Goal: Task Accomplishment & Management: Use online tool/utility

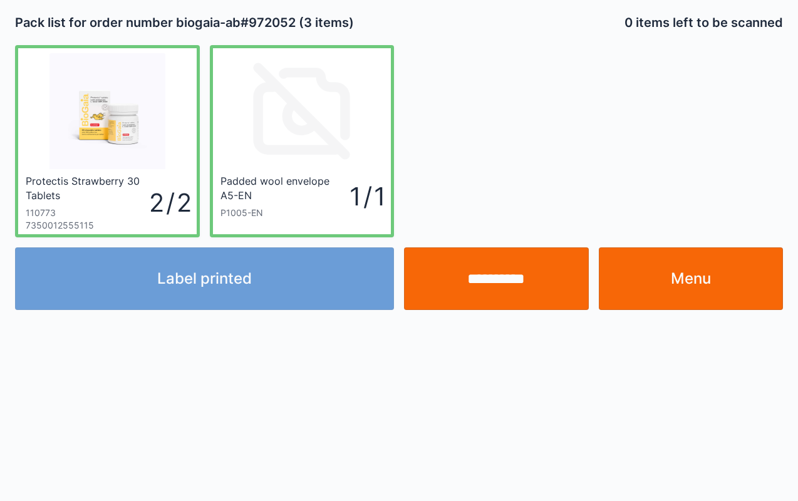
click at [692, 276] on link "Menu" at bounding box center [691, 278] width 185 height 63
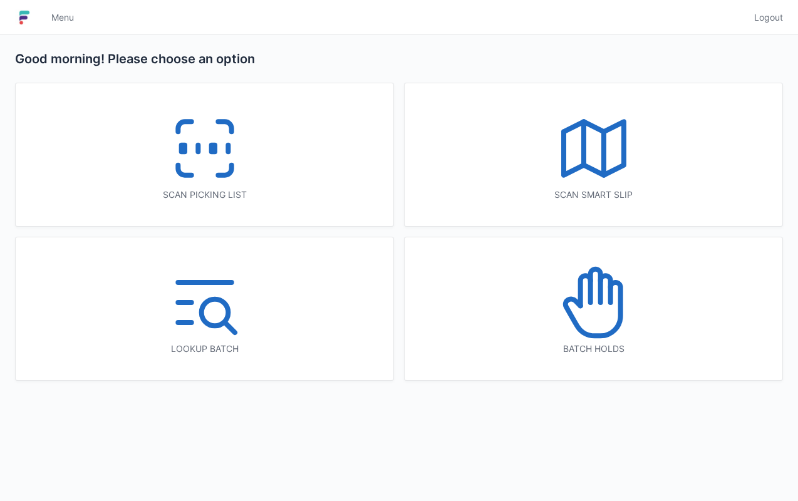
click at [286, 162] on div "Scan picking list" at bounding box center [205, 154] width 378 height 143
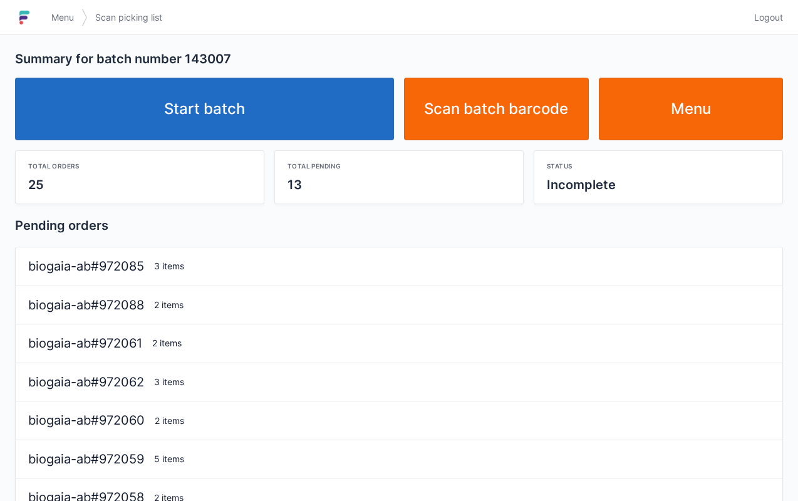
click at [320, 113] on link "Start batch" at bounding box center [204, 109] width 379 height 63
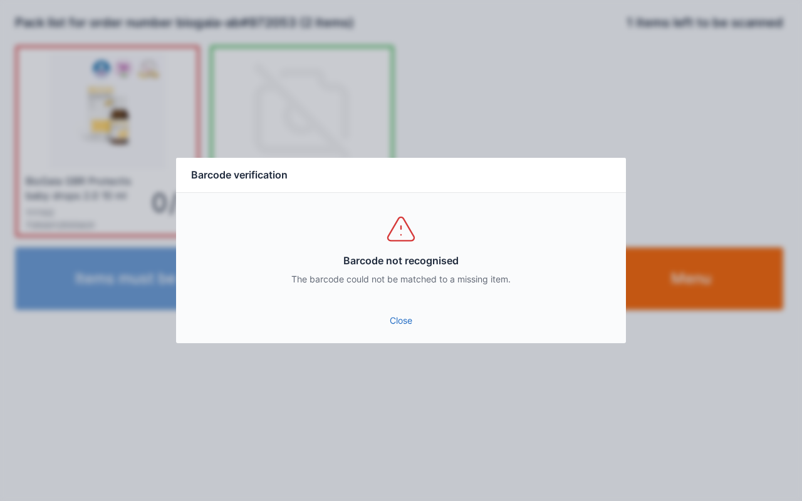
click at [410, 321] on link "Close" at bounding box center [401, 320] width 430 height 23
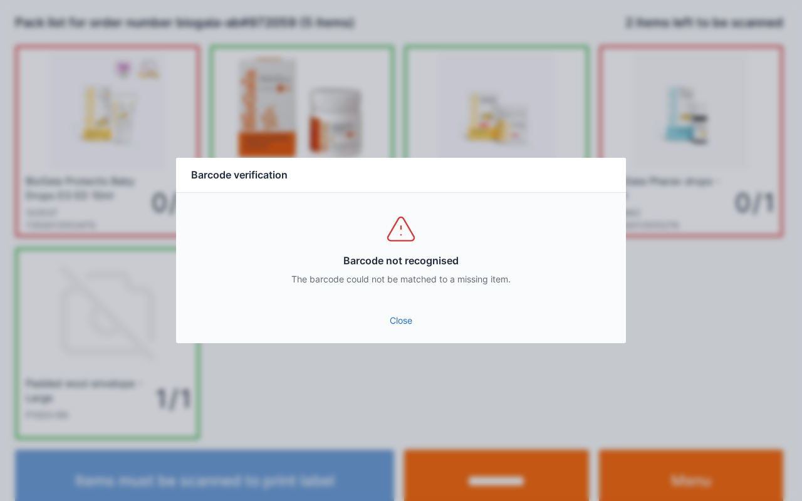
click at [405, 322] on link "Close" at bounding box center [401, 320] width 430 height 23
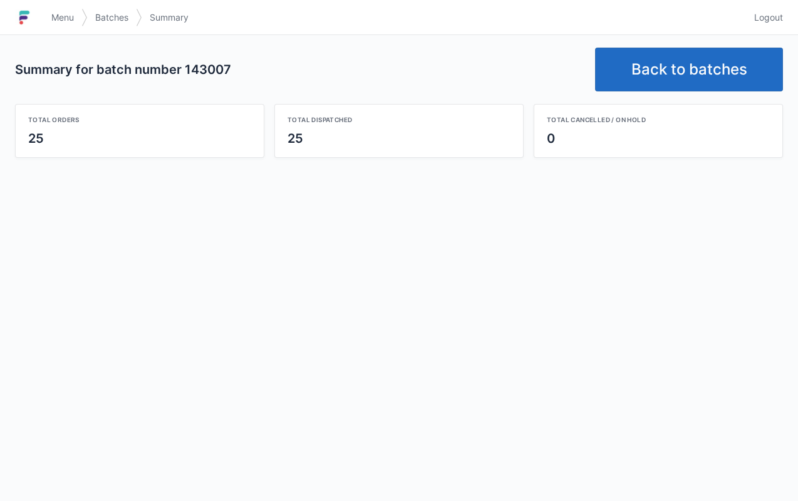
click at [710, 71] on link "Back to batches" at bounding box center [689, 70] width 188 height 44
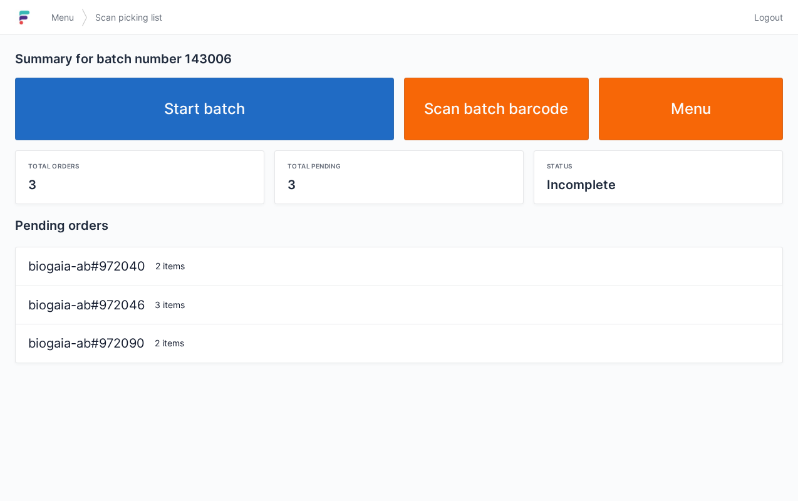
click at [326, 104] on link "Start batch" at bounding box center [204, 109] width 379 height 63
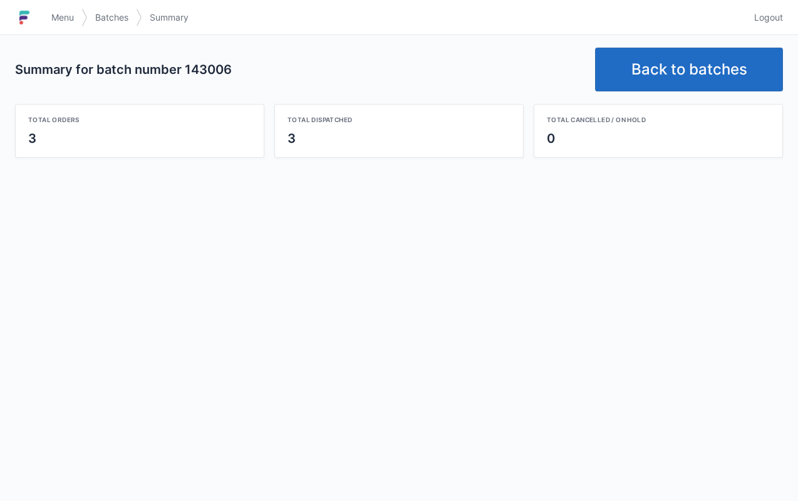
click at [674, 65] on link "Back to batches" at bounding box center [689, 70] width 188 height 44
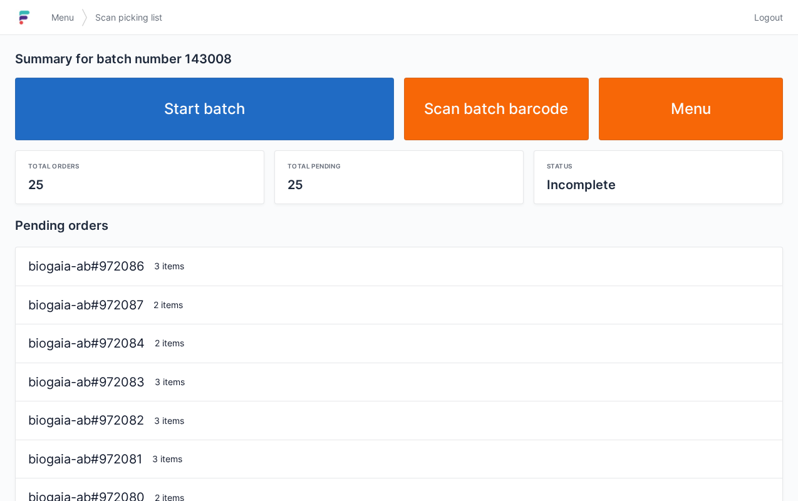
click at [330, 108] on link "Start batch" at bounding box center [204, 109] width 379 height 63
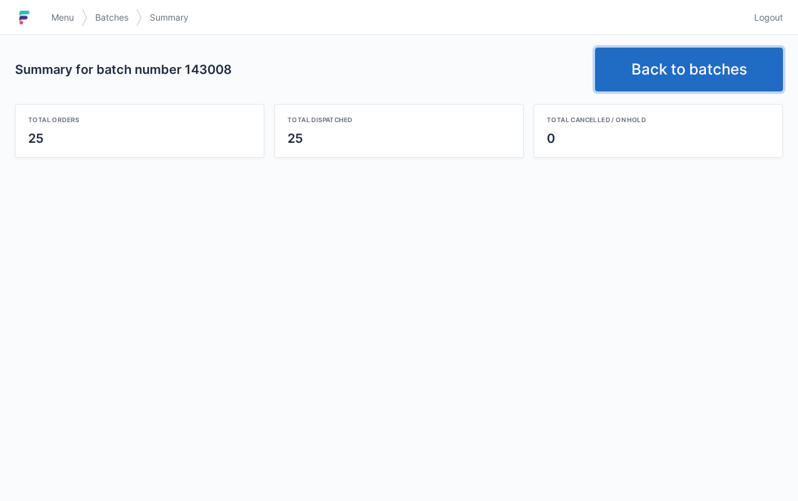
click at [677, 89] on link "Back to batches" at bounding box center [689, 70] width 188 height 44
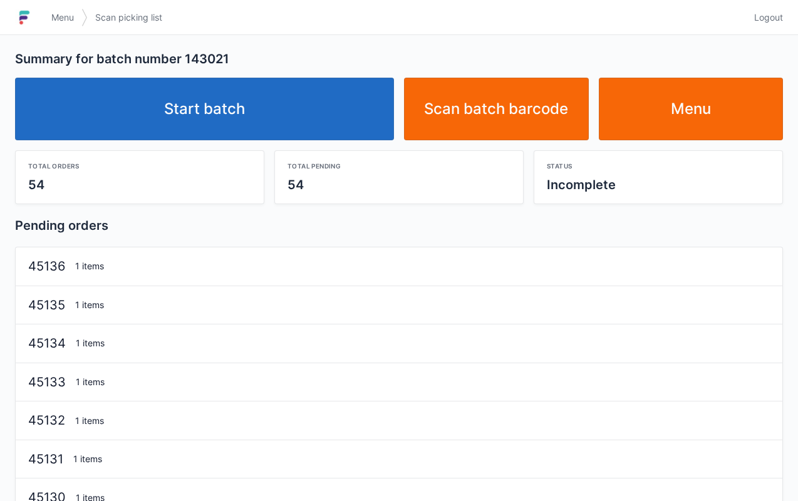
click at [325, 85] on link "Start batch" at bounding box center [204, 109] width 379 height 63
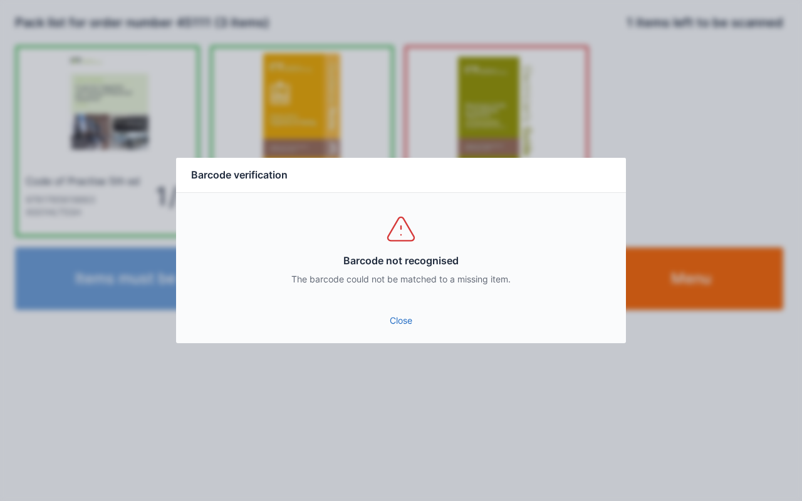
click at [397, 327] on link "Close" at bounding box center [401, 320] width 430 height 23
click at [417, 312] on link "Close" at bounding box center [401, 320] width 430 height 23
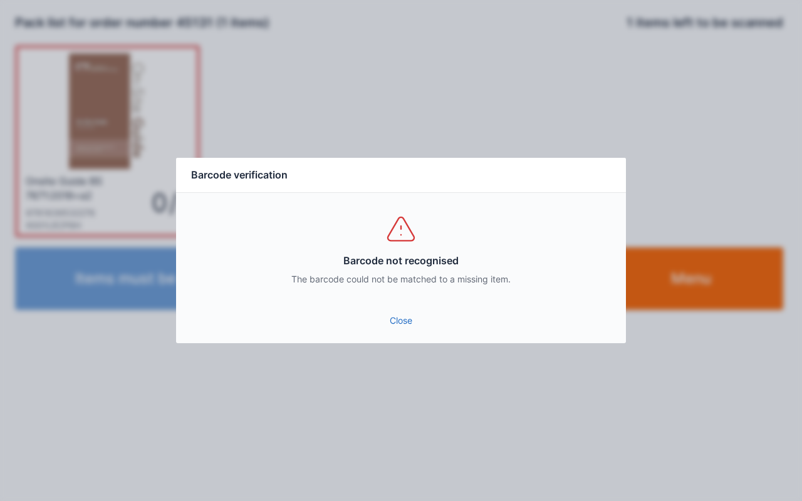
click at [411, 327] on link "Close" at bounding box center [401, 320] width 430 height 23
